Goal: Task Accomplishment & Management: Complete application form

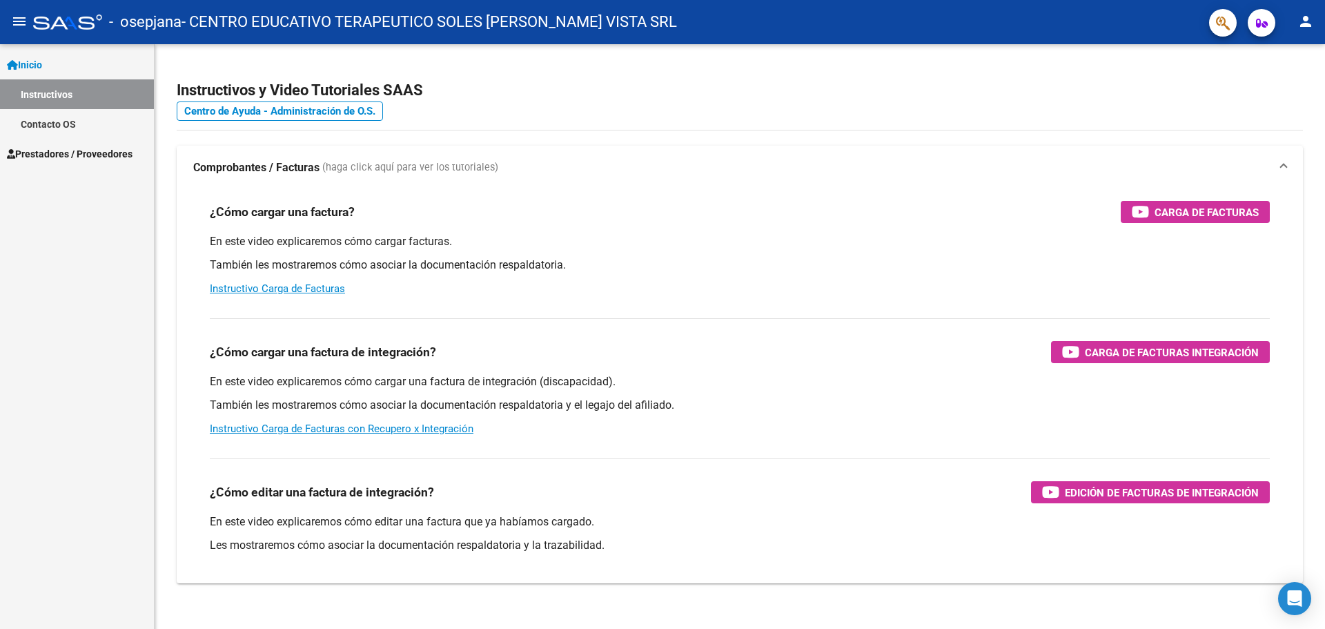
click at [67, 150] on span "Prestadores / Proveedores" at bounding box center [70, 153] width 126 height 15
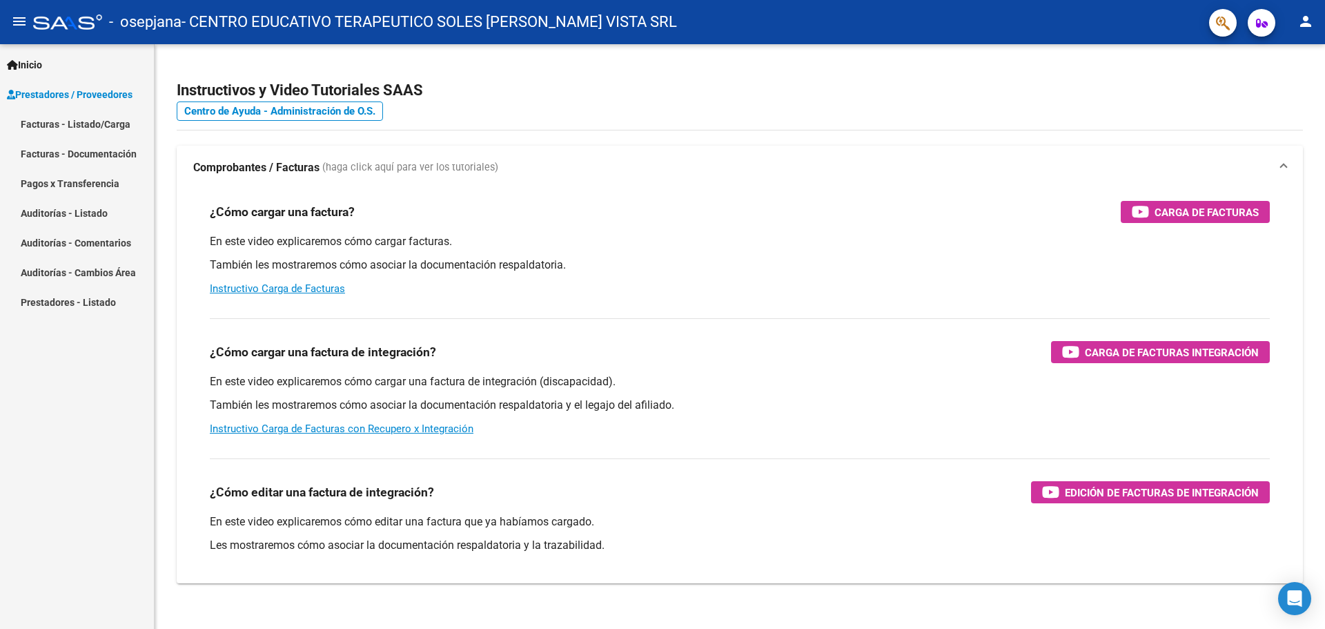
click at [90, 149] on link "Facturas - Documentación" at bounding box center [77, 154] width 154 height 30
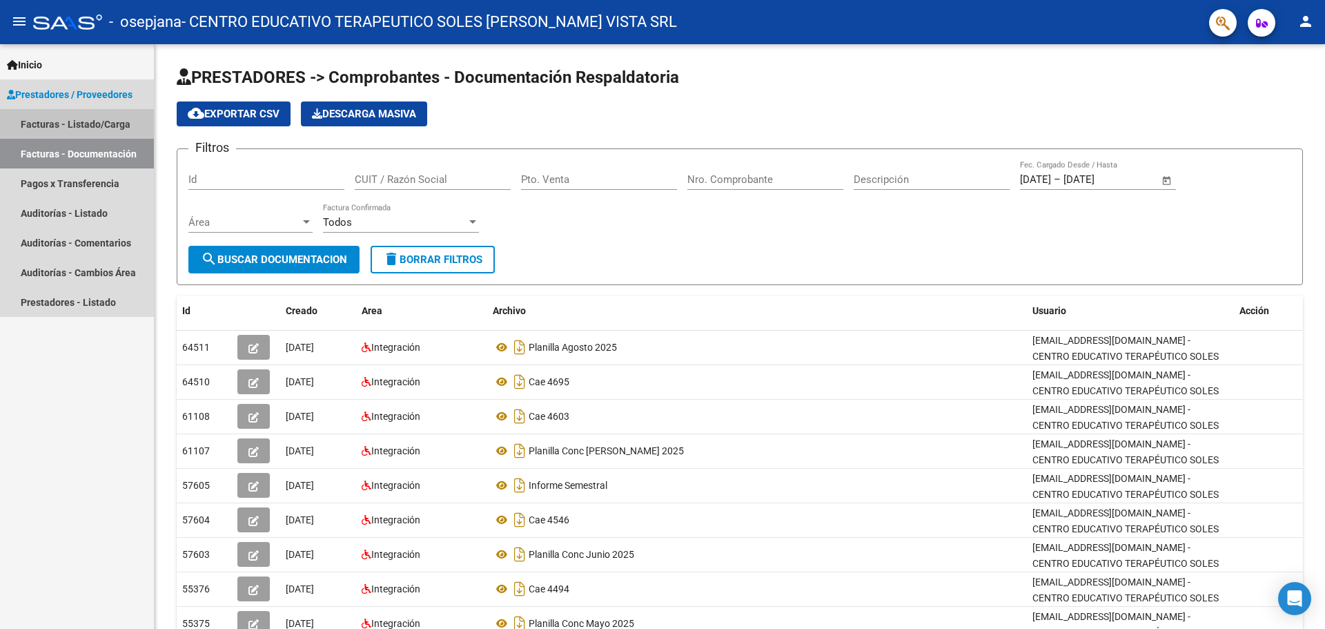
click at [47, 121] on link "Facturas - Listado/Carga" at bounding box center [77, 124] width 154 height 30
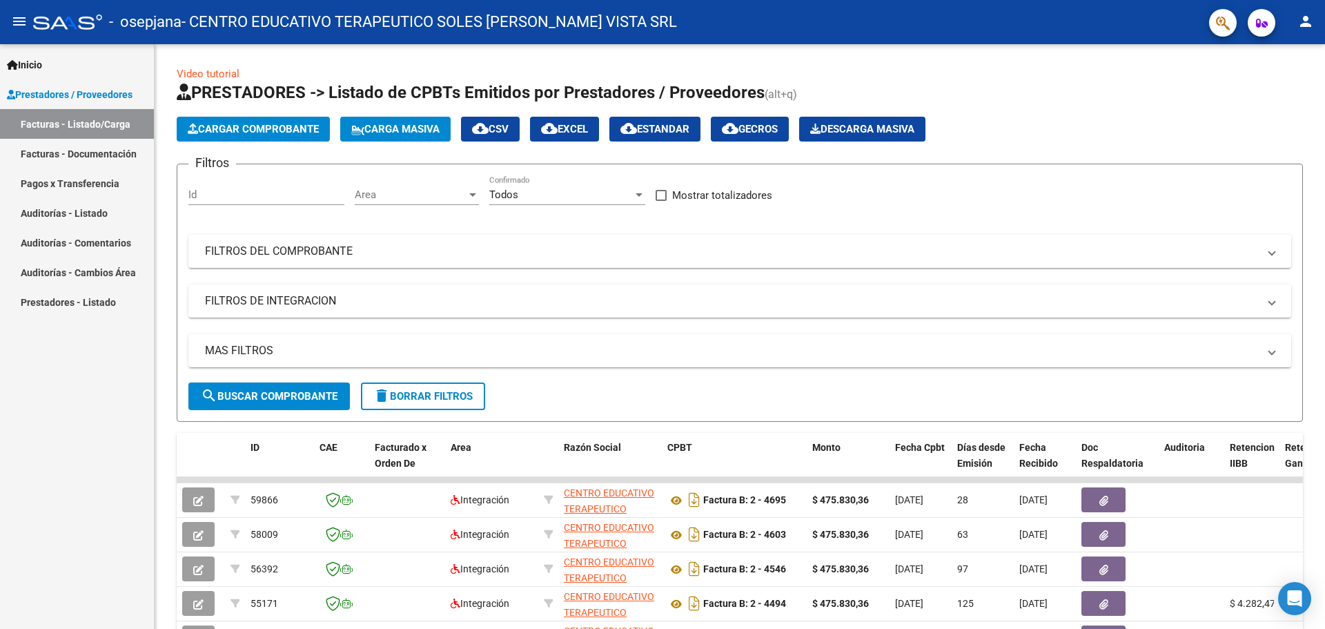
click at [281, 133] on span "Cargar Comprobante" at bounding box center [253, 129] width 131 height 12
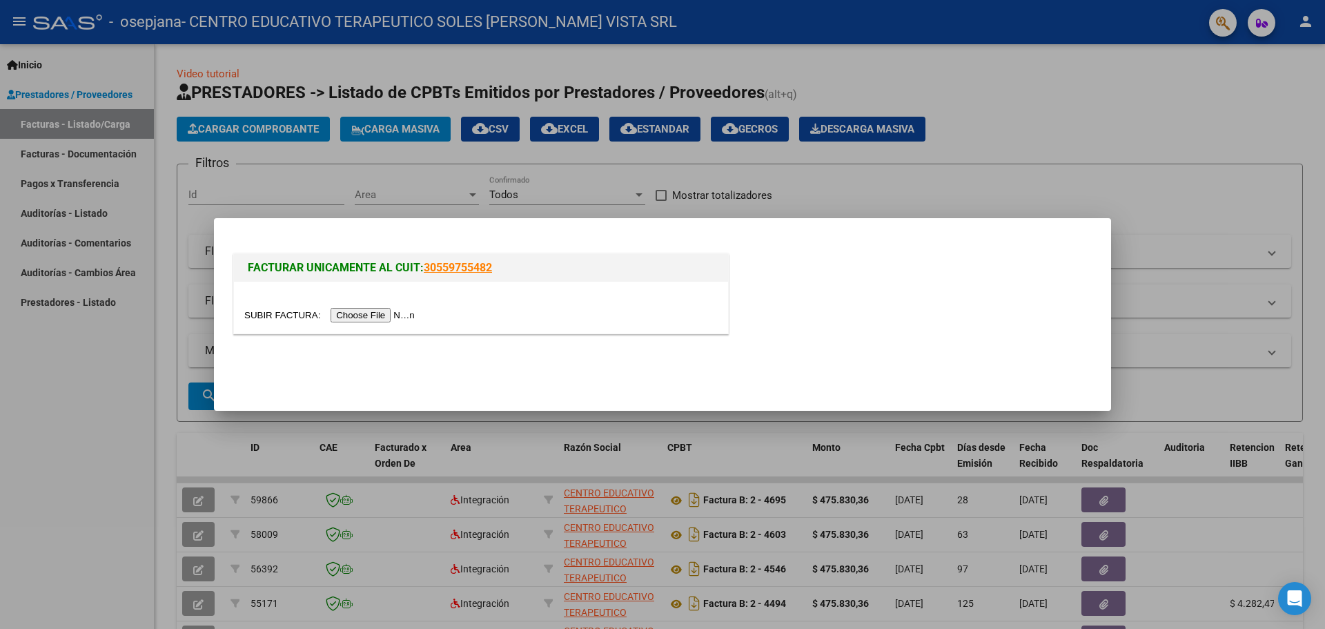
click at [413, 312] on input "file" at bounding box center [331, 315] width 175 height 14
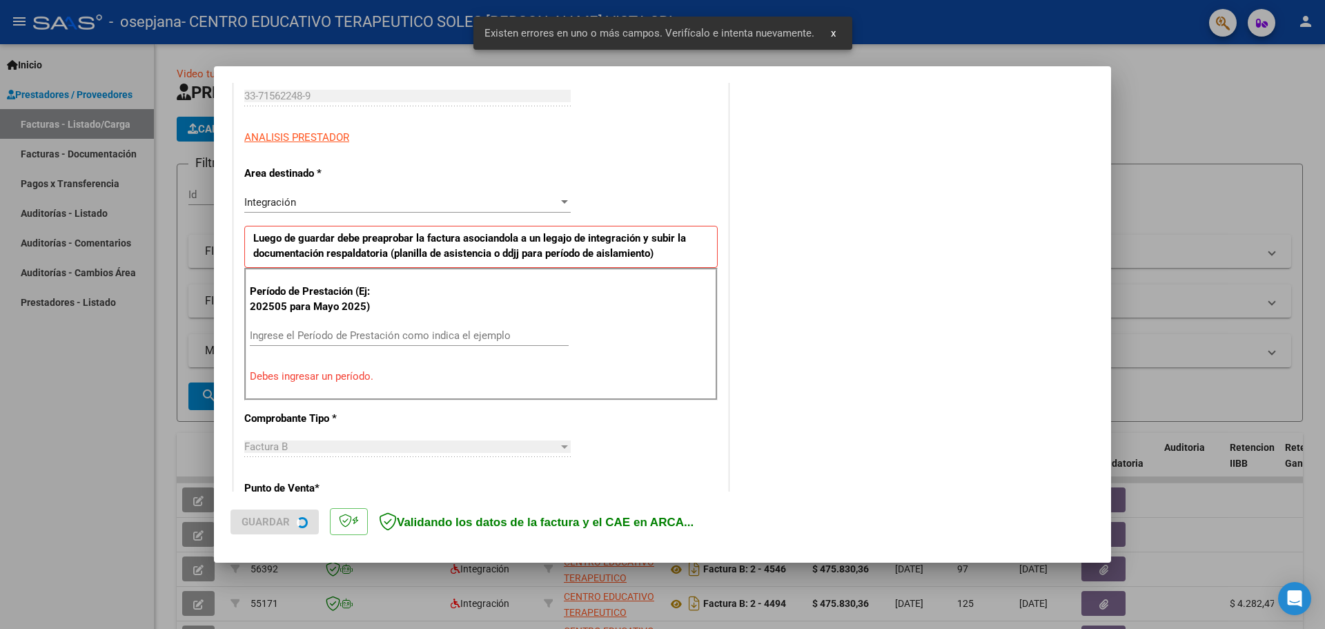
scroll to position [251, 0]
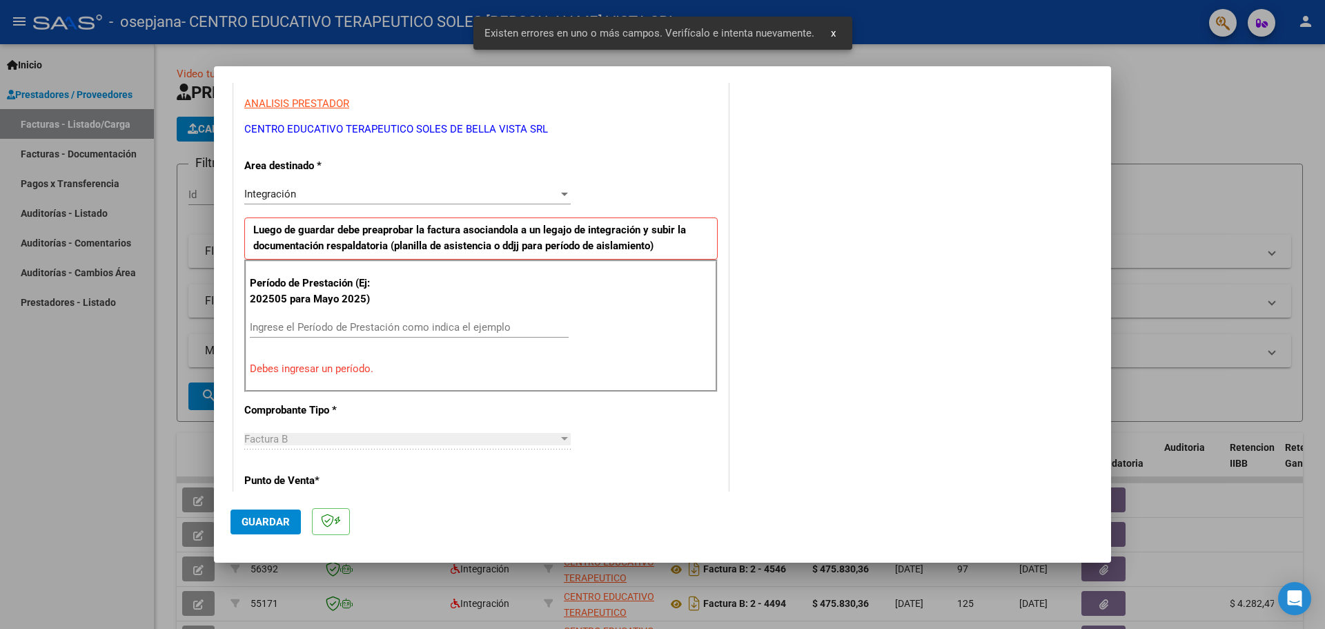
click at [351, 332] on input "Ingrese el Período de Prestación como indica el ejemplo" at bounding box center [409, 327] width 319 height 12
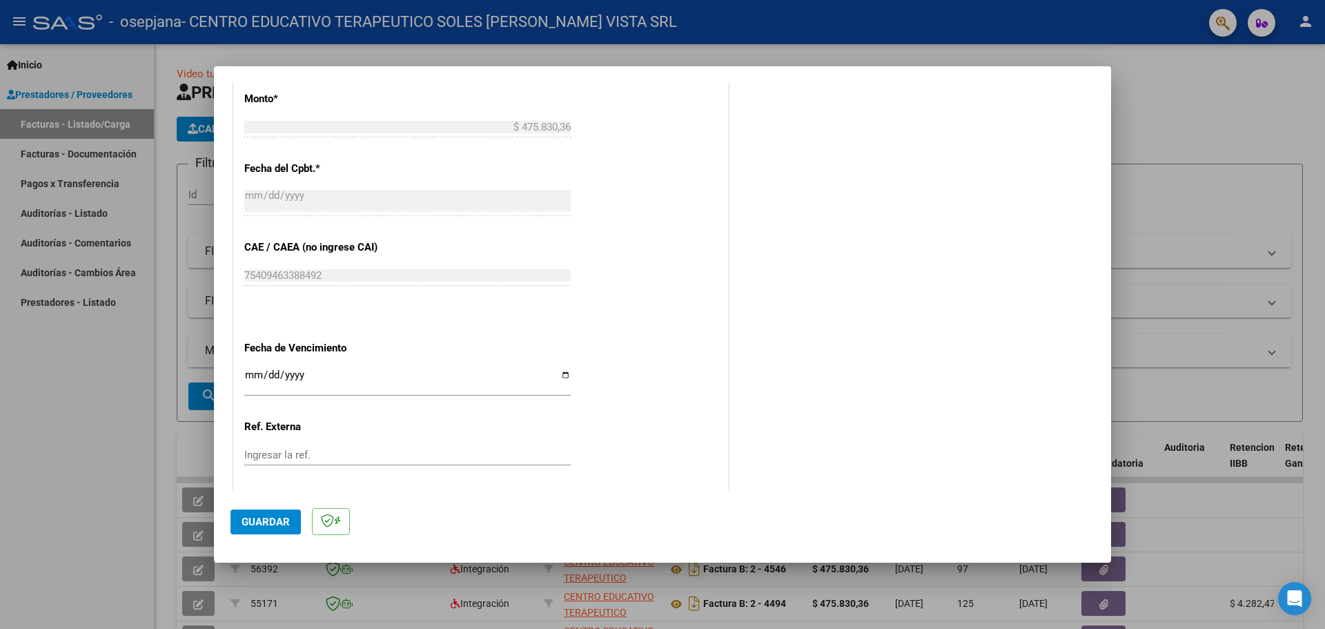
scroll to position [803, 0]
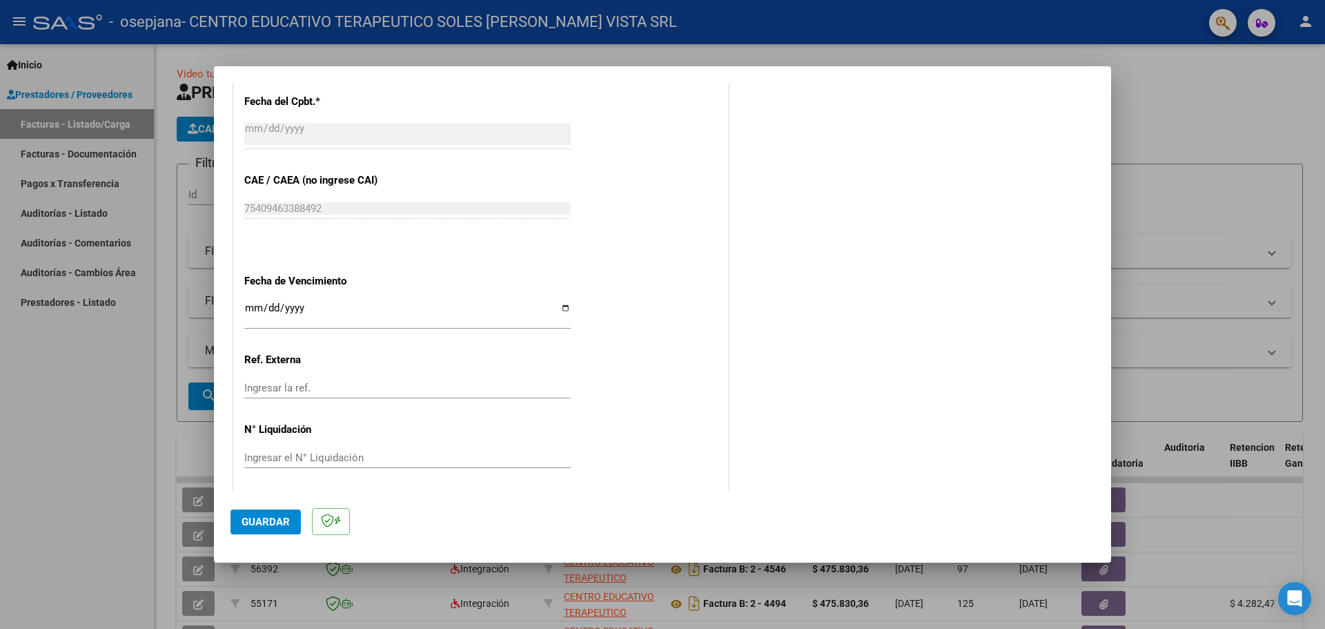
type input "202509"
click at [248, 305] on input "Ingresar la fecha" at bounding box center [407, 313] width 326 height 22
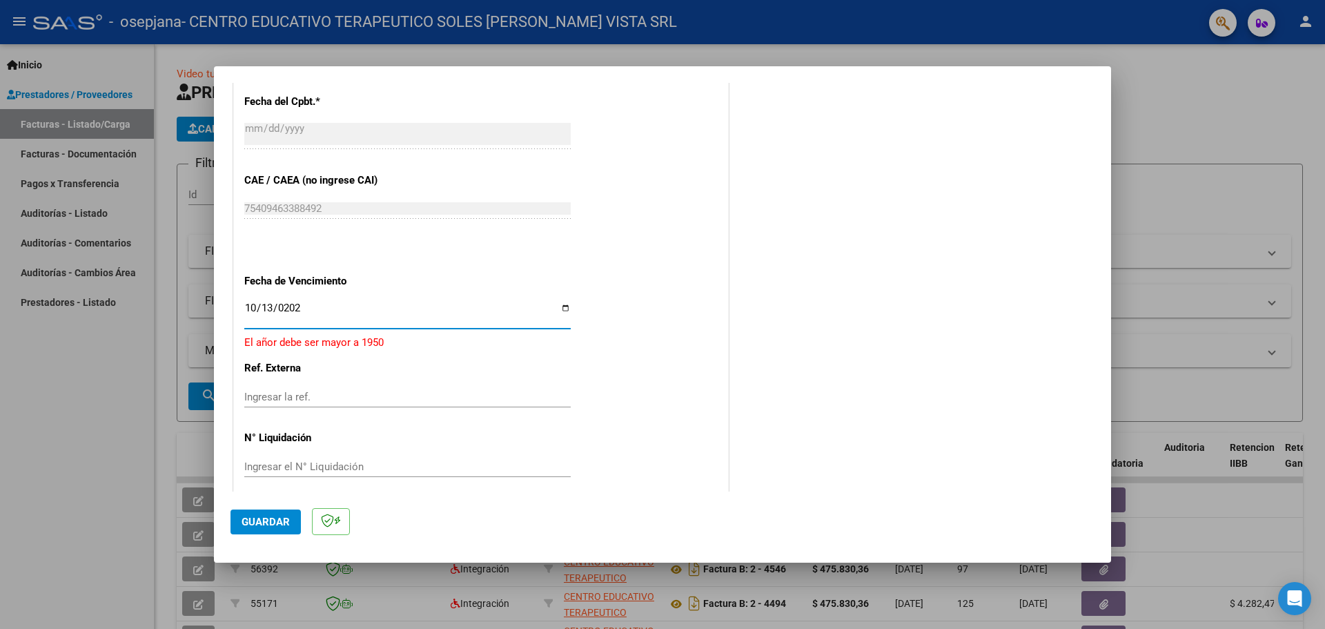
type input "[DATE]"
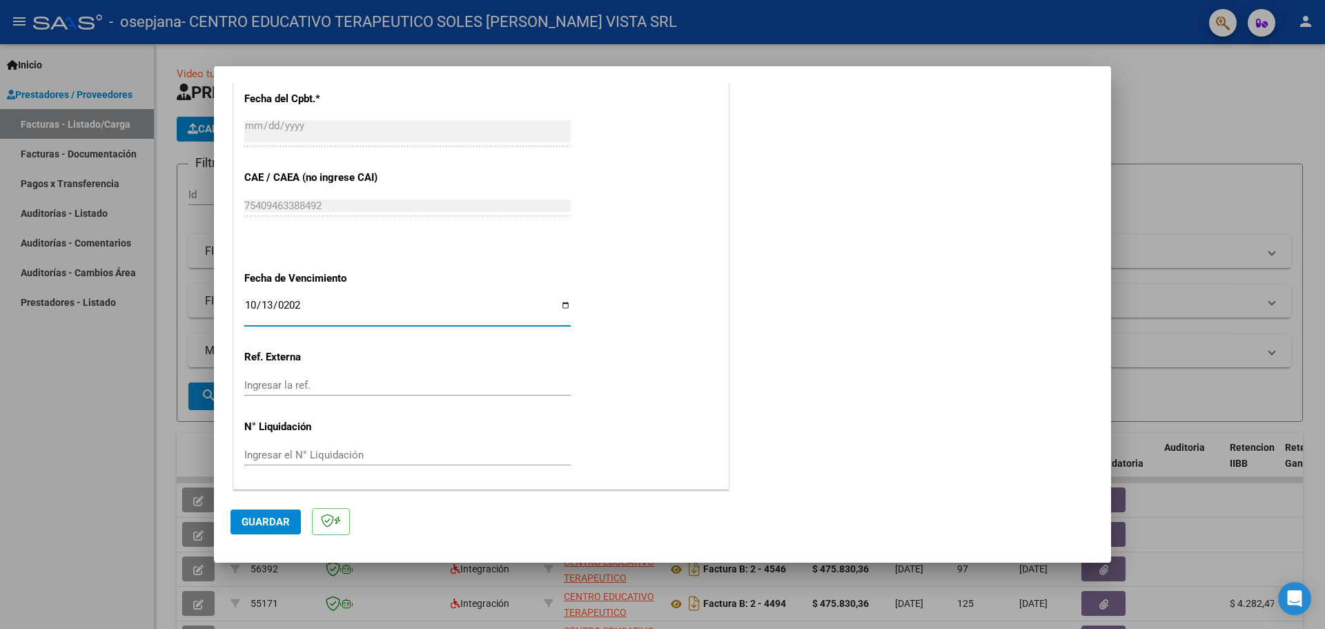
scroll to position [806, 0]
click at [289, 521] on button "Guardar" at bounding box center [266, 521] width 70 height 25
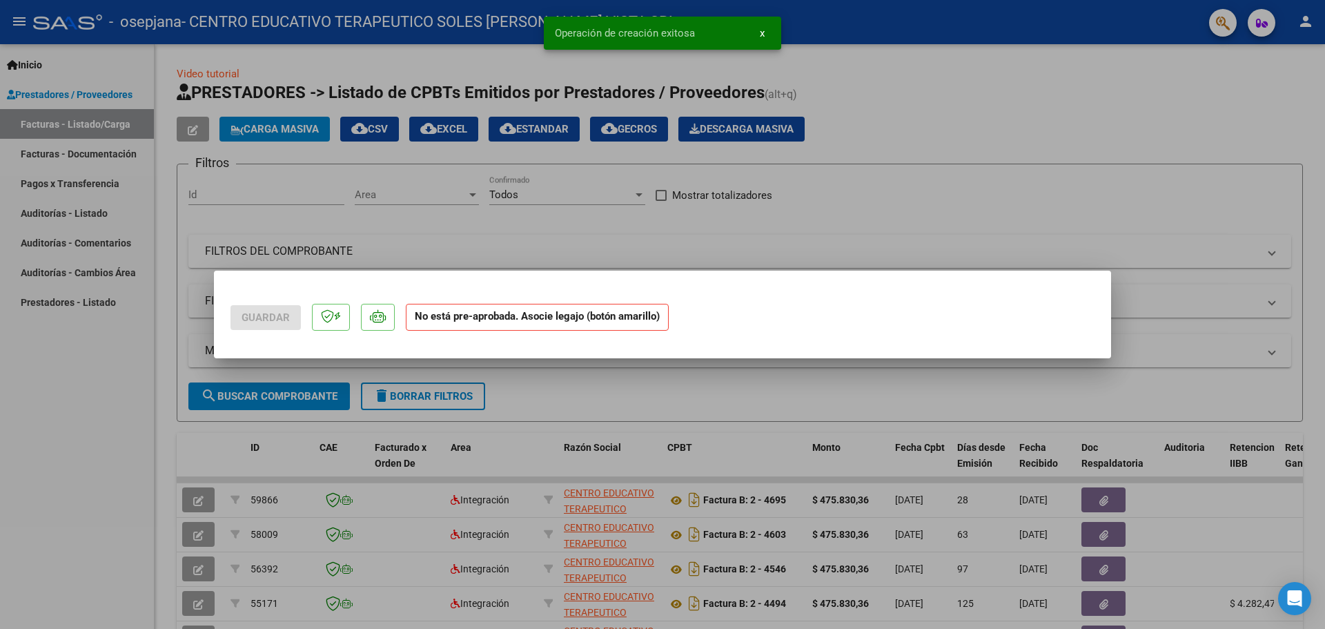
scroll to position [0, 0]
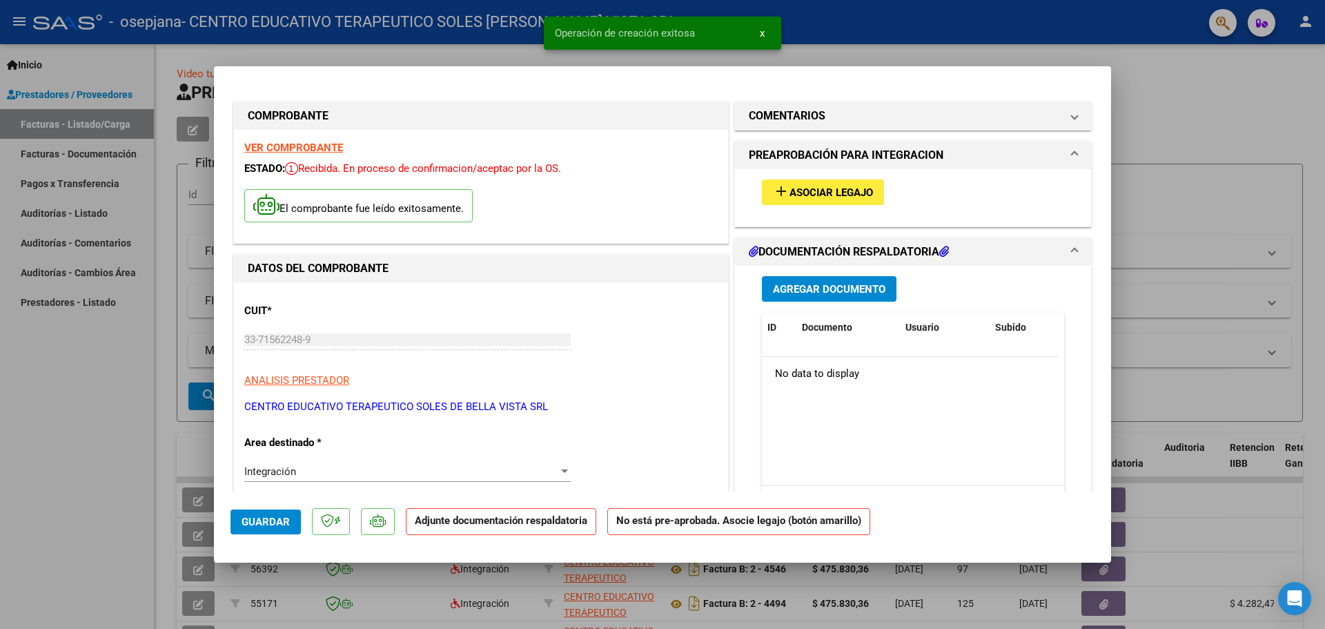
click at [837, 191] on span "Asociar Legajo" at bounding box center [832, 192] width 84 height 12
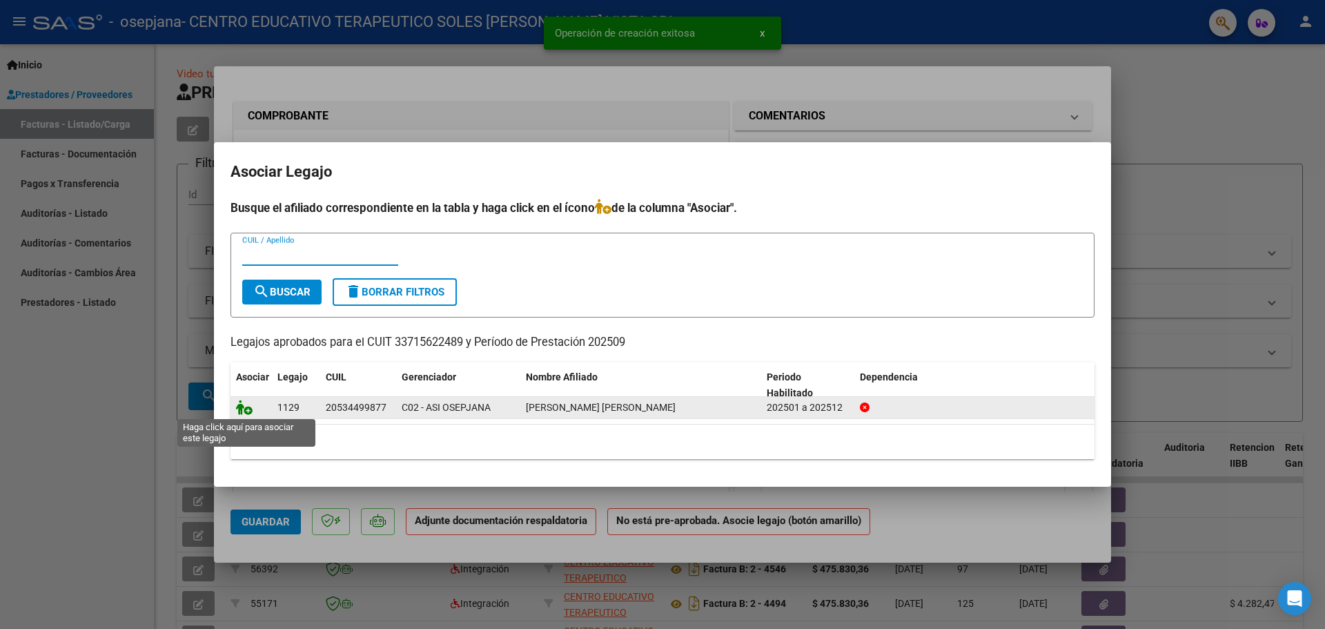
click at [247, 408] on icon at bounding box center [244, 407] width 17 height 15
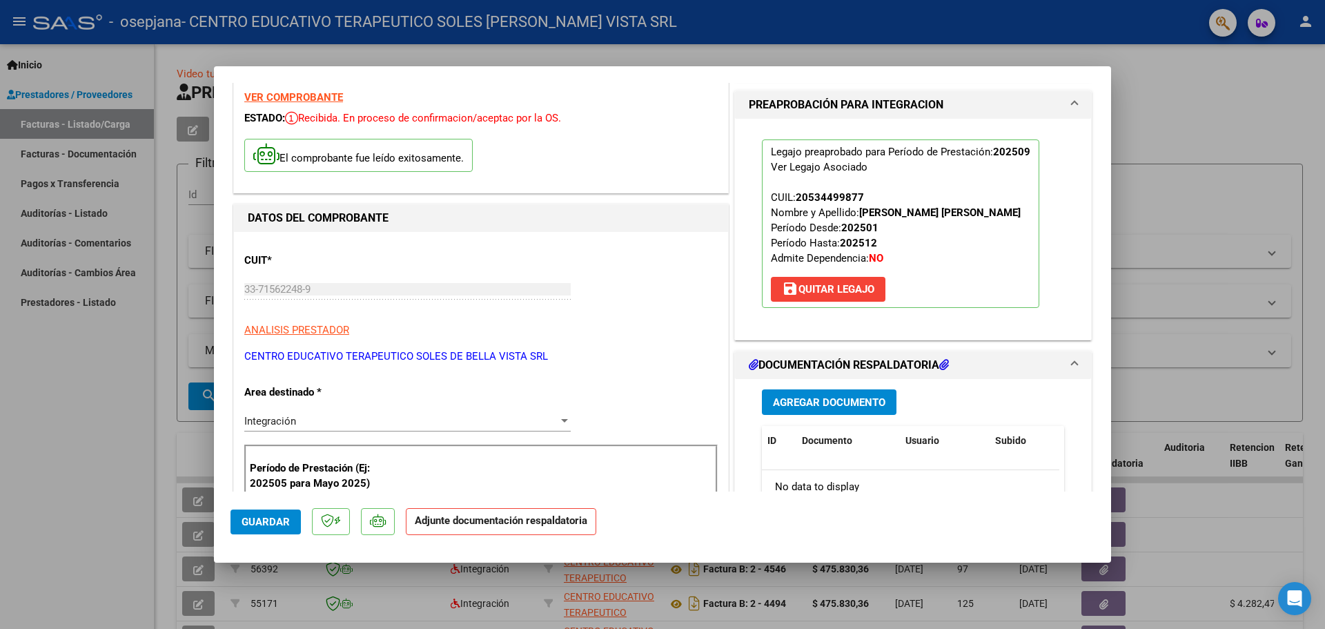
scroll to position [138, 0]
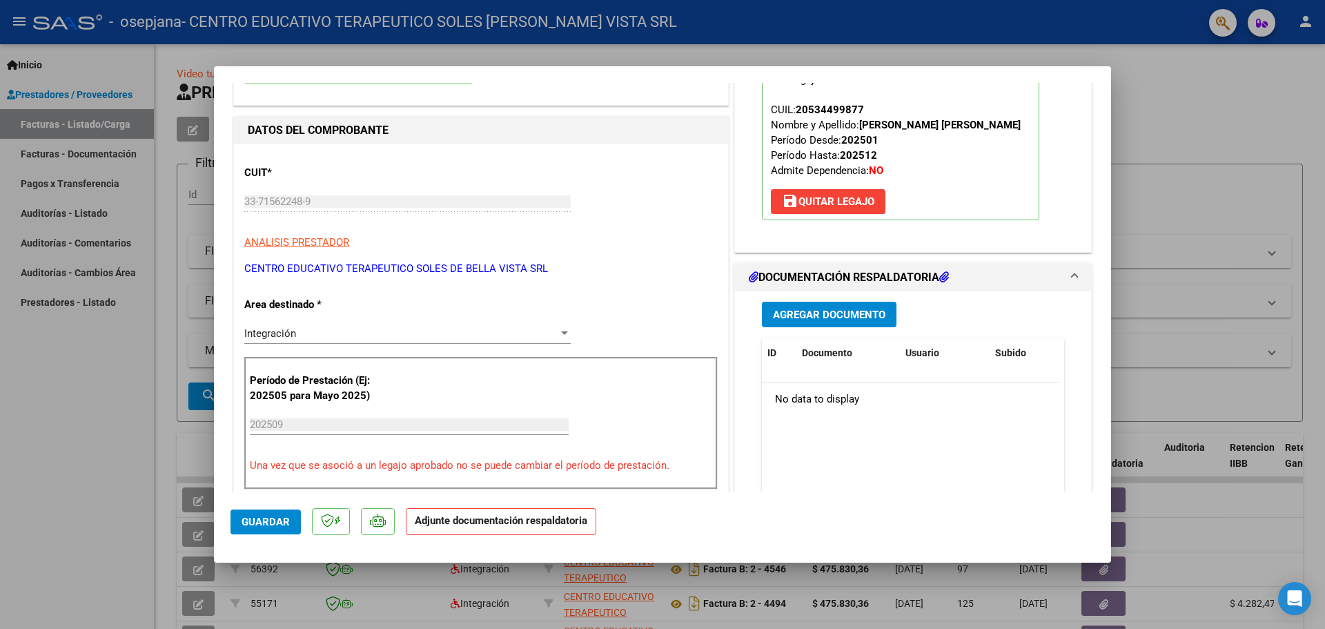
click at [859, 313] on span "Agregar Documento" at bounding box center [829, 315] width 113 height 12
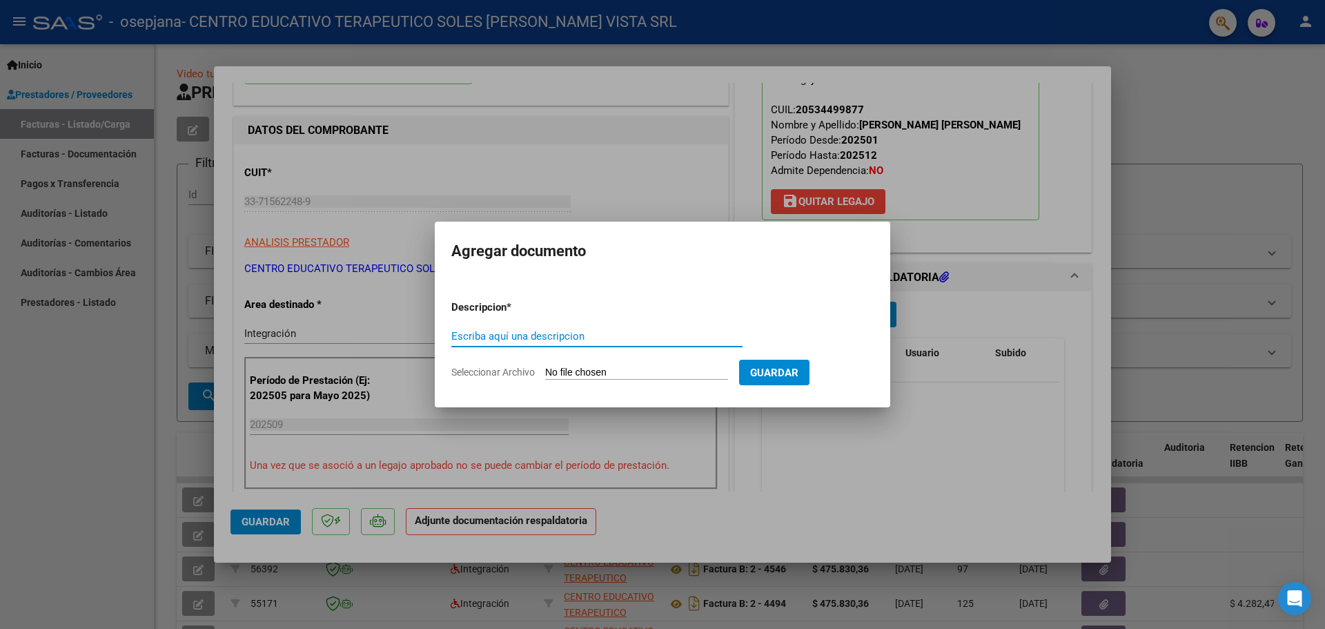
click at [540, 335] on input "Escriba aquí una descripcion" at bounding box center [596, 336] width 291 height 12
type input "PLANILLA CONC SEPTIEMBRE 2025"
click at [650, 376] on input "Seleccionar Archivo" at bounding box center [636, 373] width 183 height 13
type input "C:\fakepath\PLANILLA CONC [DATE].pdf"
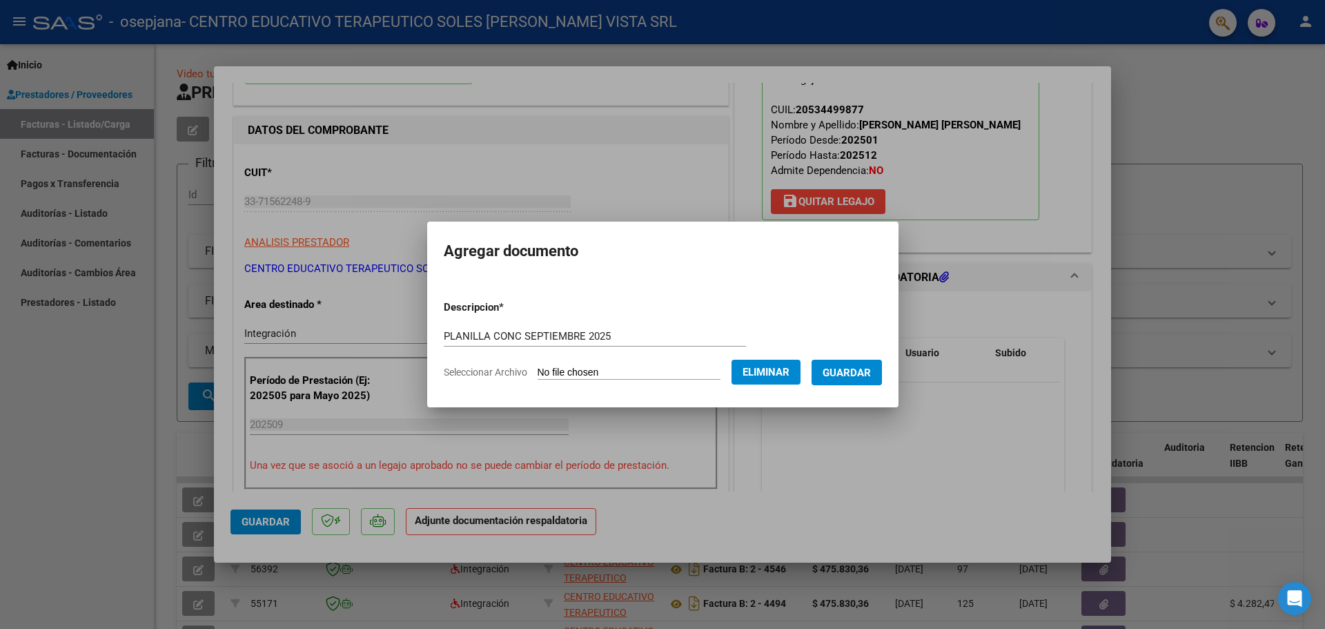
click at [860, 373] on span "Guardar" at bounding box center [847, 373] width 48 height 12
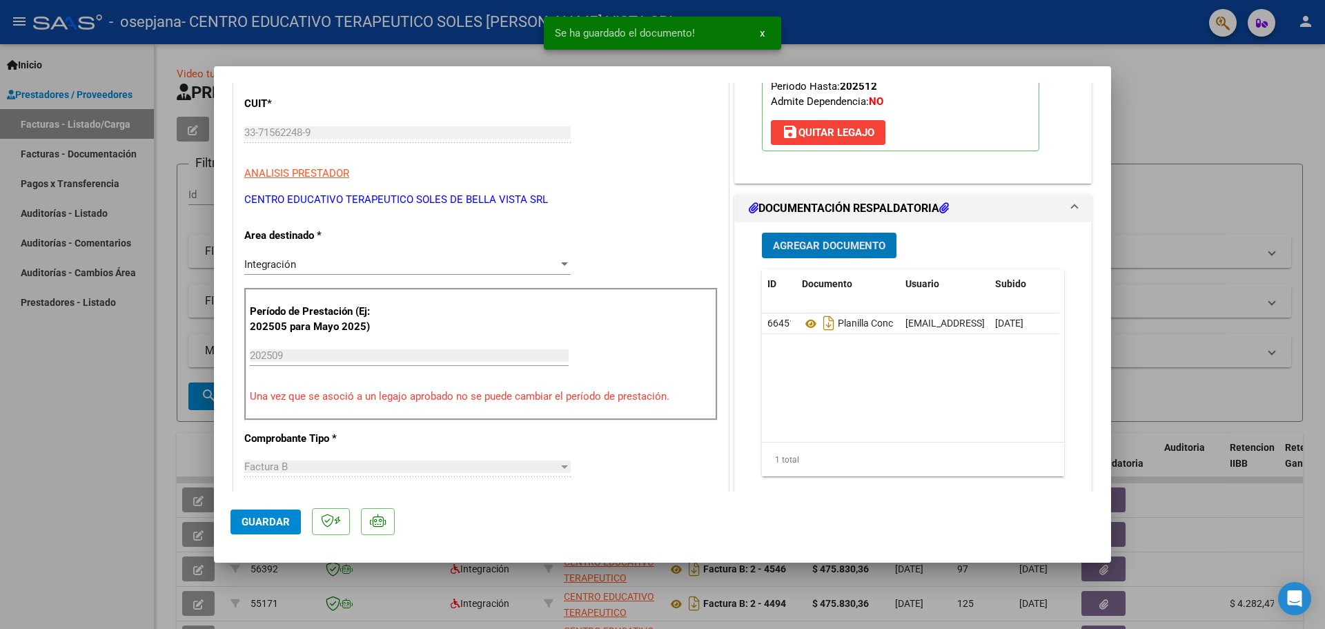
scroll to position [276, 0]
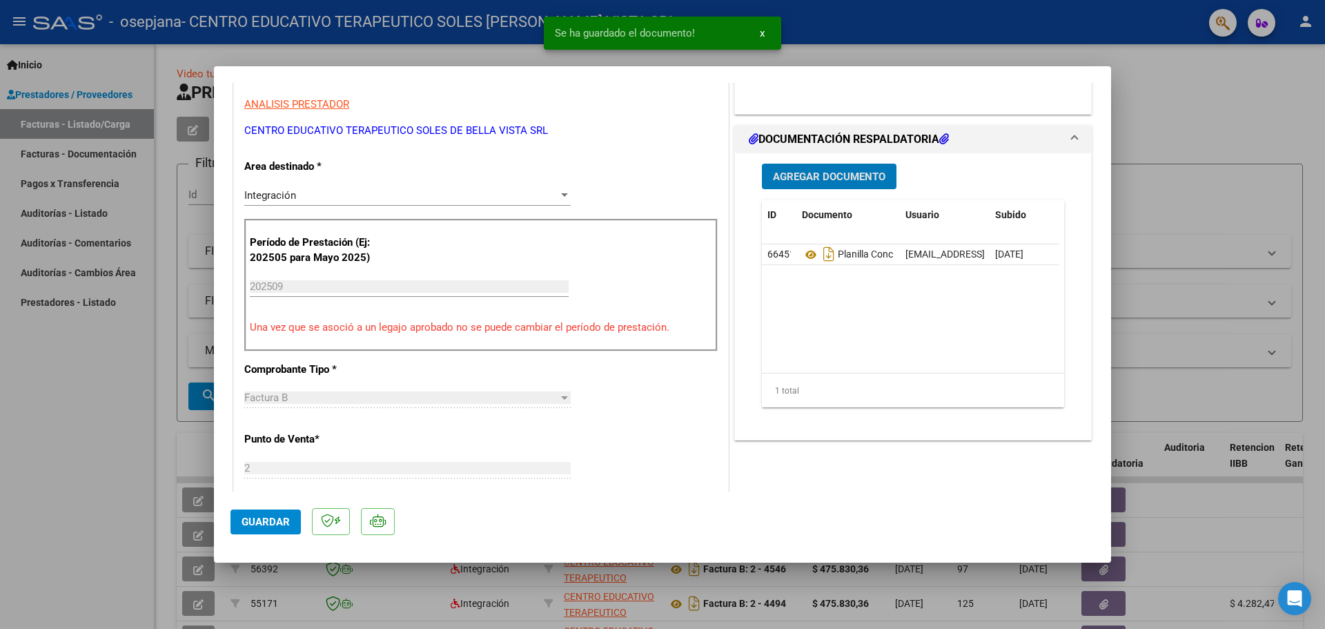
click at [272, 518] on span "Guardar" at bounding box center [266, 522] width 48 height 12
click at [3, 468] on div at bounding box center [662, 314] width 1325 height 629
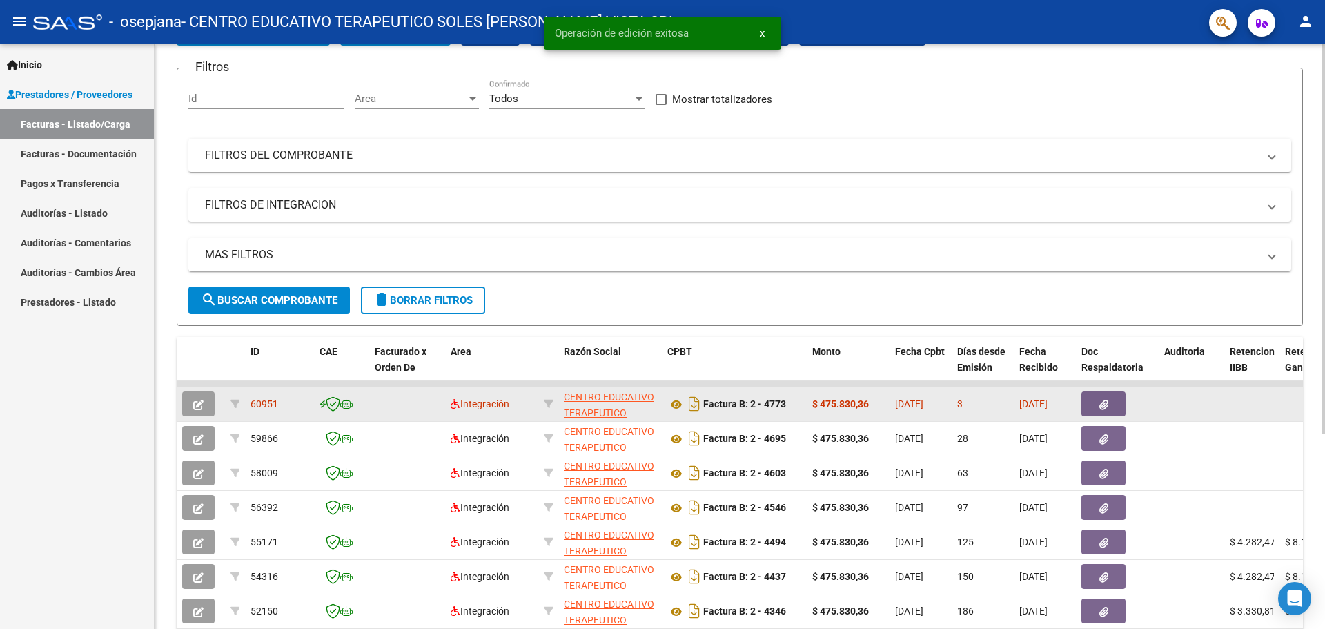
scroll to position [138, 0]
